Goal: Use online tool/utility

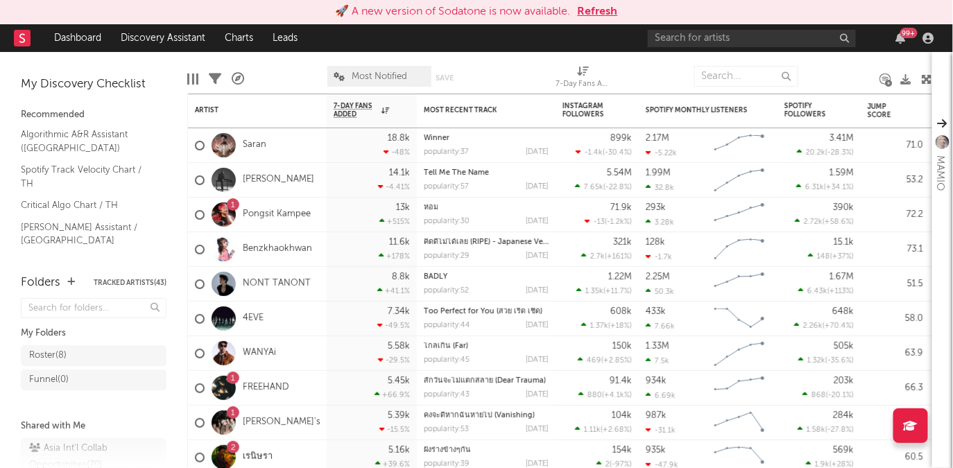
click at [597, 12] on button "Refresh" at bounding box center [598, 11] width 40 height 17
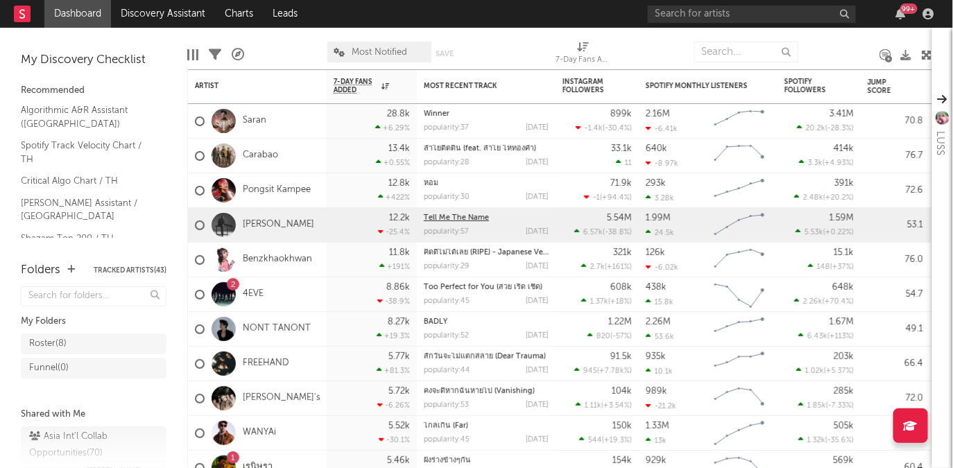
click at [477, 214] on link "Tell Me The Name" at bounding box center [456, 218] width 65 height 8
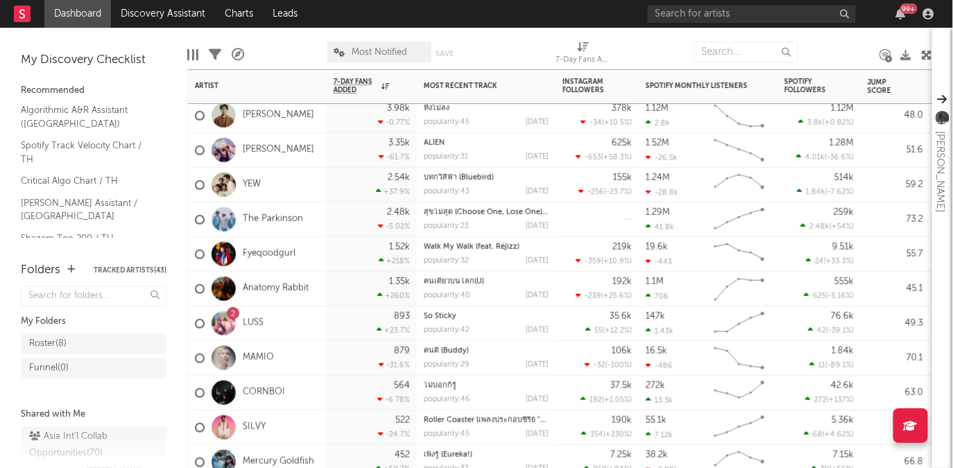
click at [235, 314] on div "2" at bounding box center [233, 314] width 5 height 0
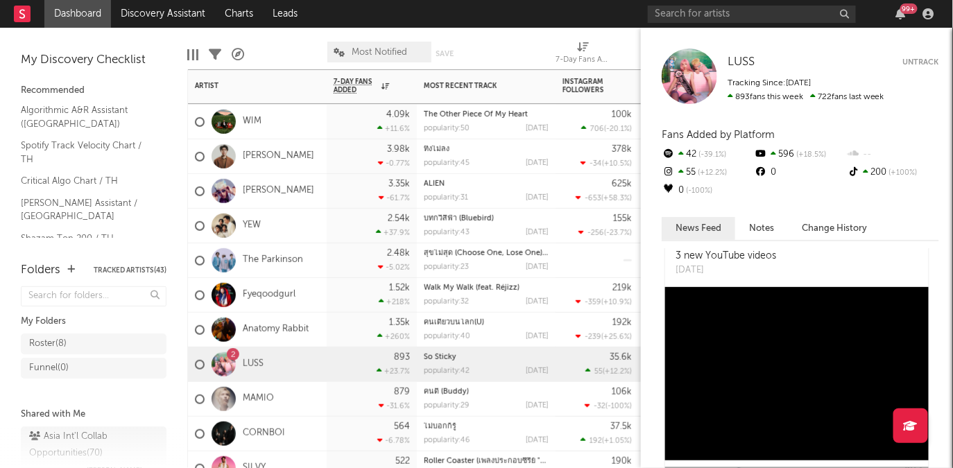
scroll to position [147, 0]
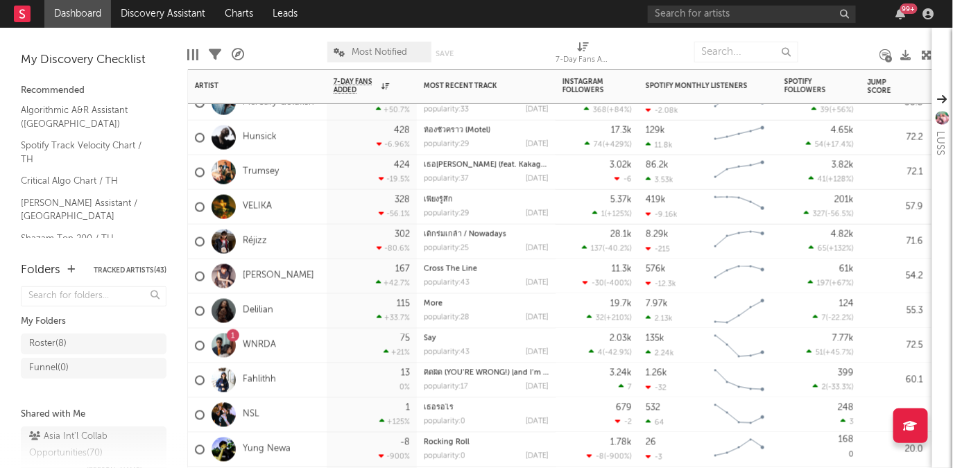
click at [323, 311] on div "Delilian" at bounding box center [257, 311] width 139 height 35
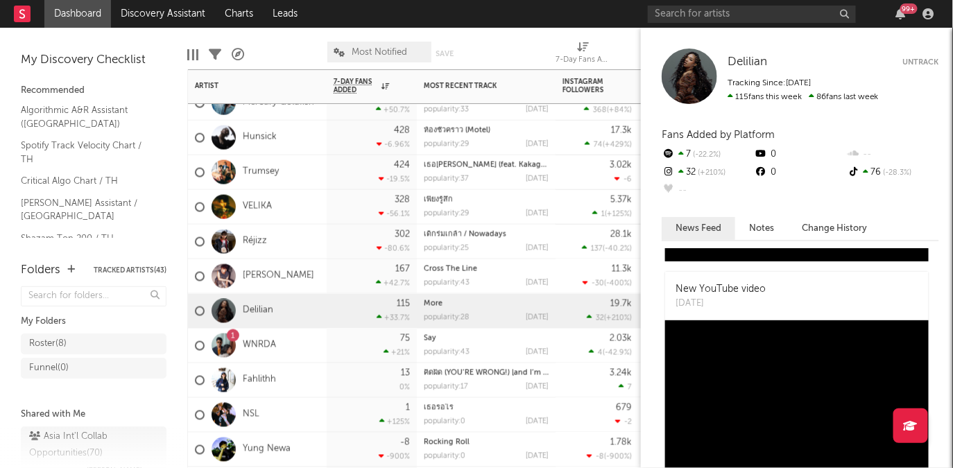
scroll to position [222, 0]
